Goal: Task Accomplishment & Management: Manage account settings

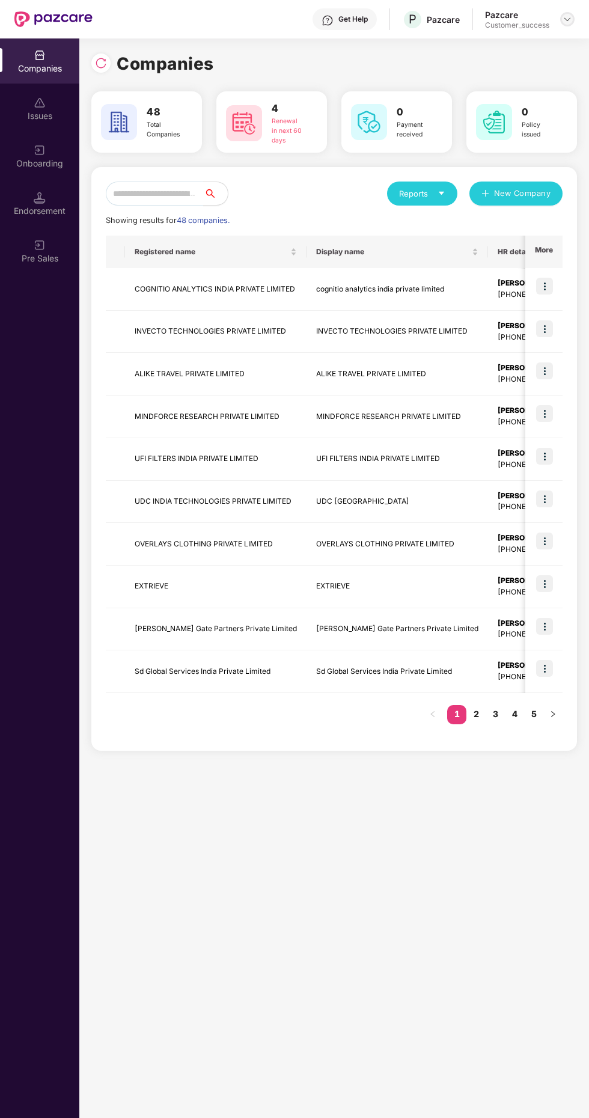
click at [566, 19] on img at bounding box center [568, 19] width 10 height 10
click at [489, 94] on div "Logout" at bounding box center [511, 94] width 156 height 23
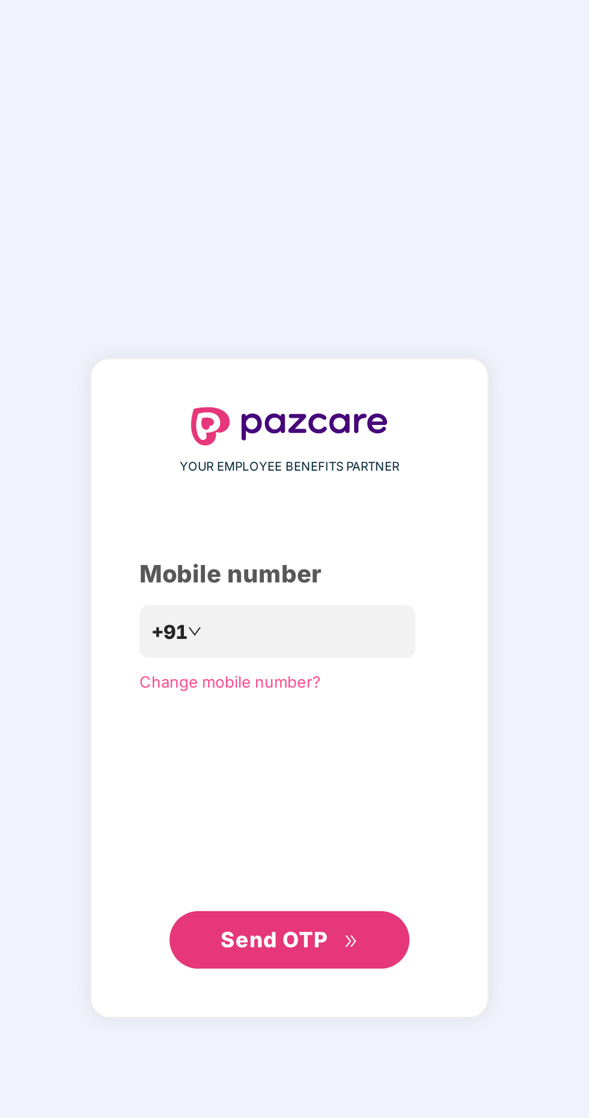
scroll to position [1, 0]
